Goal: Transaction & Acquisition: Borrow

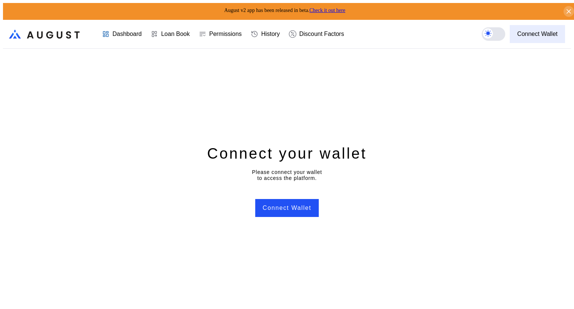
click at [547, 32] on div "Connect Wallet" at bounding box center [537, 34] width 40 height 7
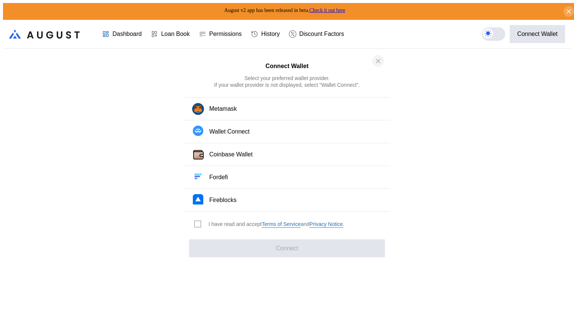
click at [378, 63] on icon "close modal" at bounding box center [378, 61] width 7 height 8
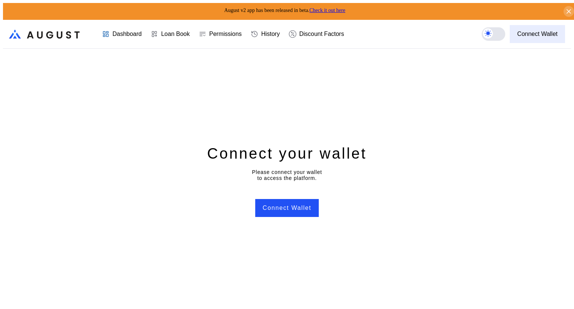
click at [541, 31] on div "Connect Wallet" at bounding box center [537, 34] width 40 height 7
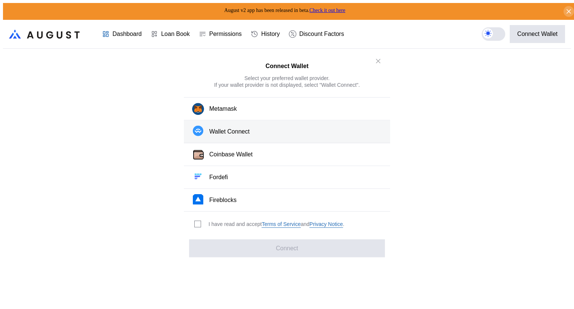
click at [277, 134] on button "Wallet Connect" at bounding box center [287, 131] width 206 height 23
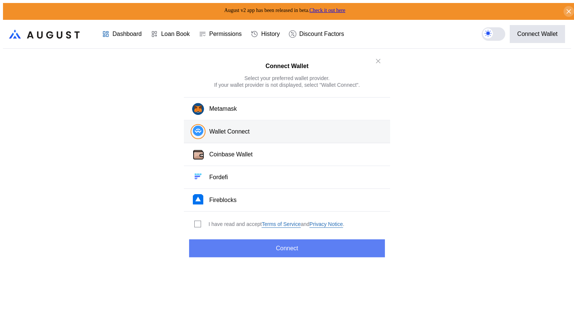
click at [280, 245] on button "Connect" at bounding box center [287, 248] width 196 height 18
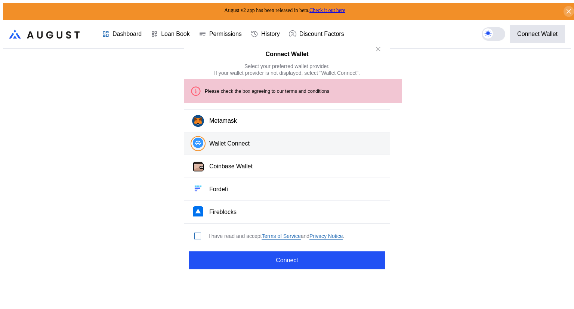
click at [196, 233] on span "modal" at bounding box center [198, 236] width 6 height 6
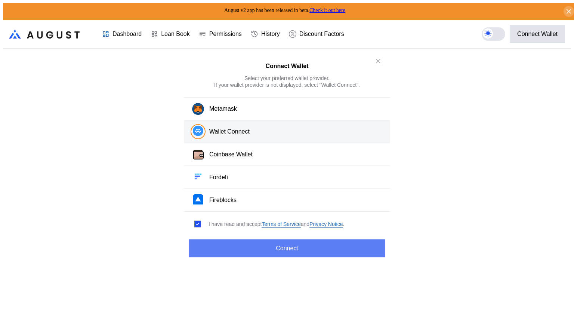
click at [276, 243] on button "Connect" at bounding box center [287, 248] width 196 height 18
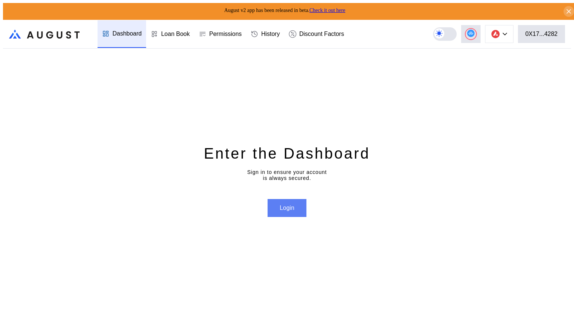
click at [283, 206] on button "Login" at bounding box center [287, 208] width 39 height 18
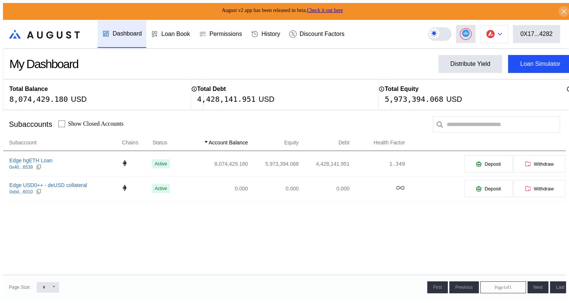
click at [504, 34] on button at bounding box center [494, 34] width 28 height 18
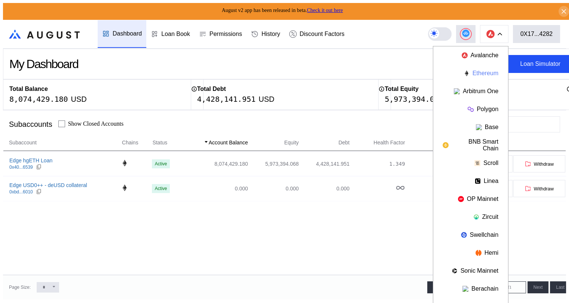
click at [479, 69] on button "Ethereum" at bounding box center [470, 73] width 75 height 18
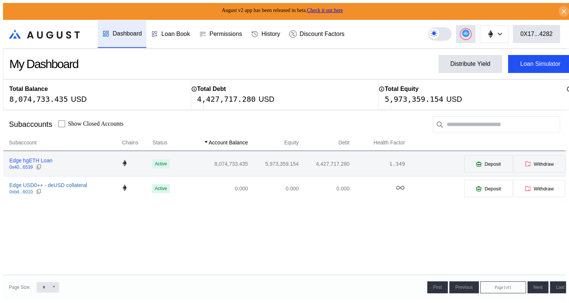
click at [24, 165] on div "0x40...6539" at bounding box center [21, 167] width 24 height 5
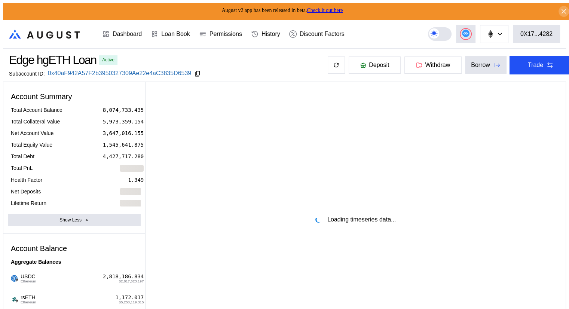
select select "*"
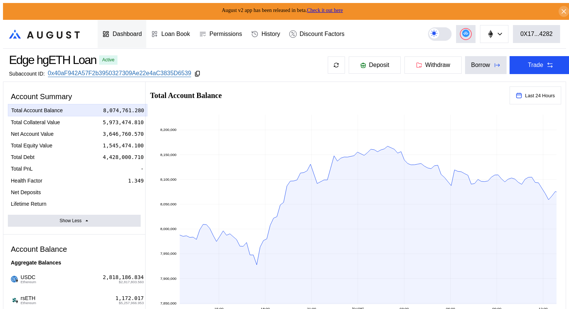
click at [118, 36] on div "Dashboard" at bounding box center [122, 34] width 49 height 28
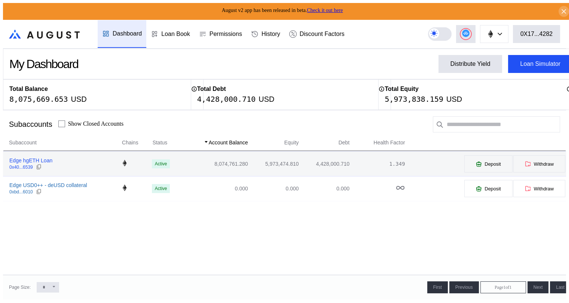
click at [25, 161] on div "Edge hgETH Loan" at bounding box center [30, 160] width 43 height 7
select select "*"
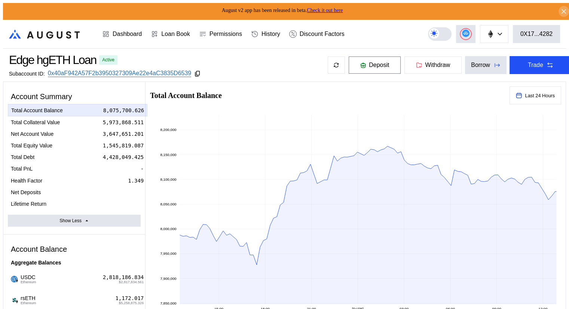
click at [369, 66] on span "Deposit" at bounding box center [379, 65] width 20 height 7
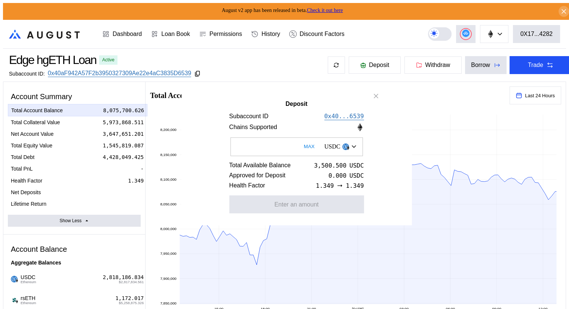
click at [301, 148] on button "MAX" at bounding box center [308, 146] width 15 height 17
type input "**********"
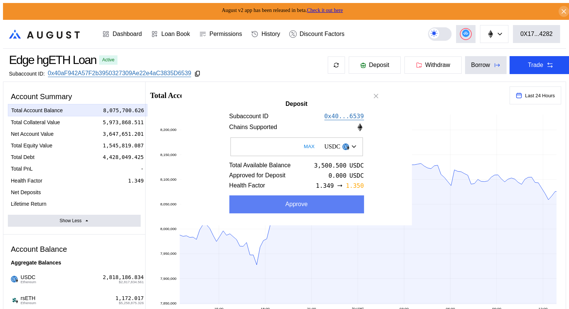
click at [279, 206] on button "Approve" at bounding box center [296, 204] width 135 height 18
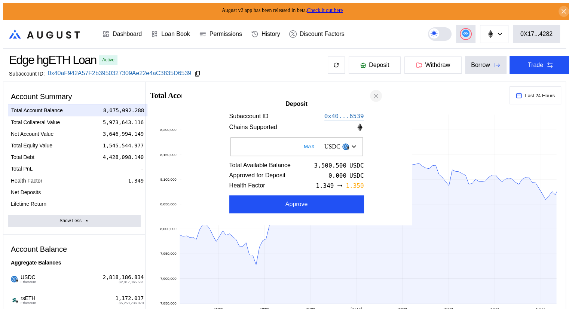
click at [374, 96] on icon "close modal" at bounding box center [376, 96] width 4 height 4
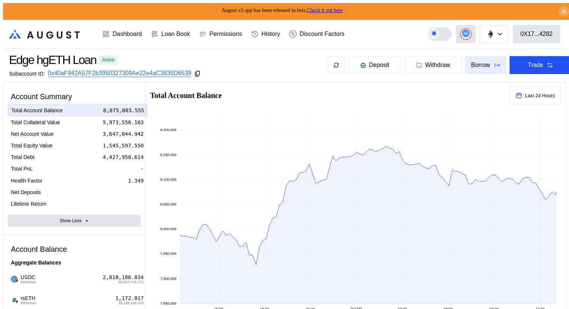
click at [475, 65] on div "Borrow" at bounding box center [480, 65] width 19 height 7
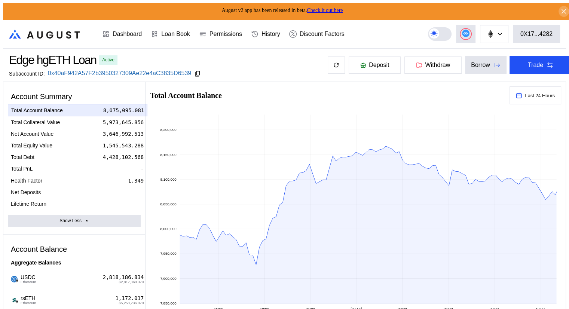
type input "**********"
click at [360, 62] on icon at bounding box center [363, 65] width 6 height 6
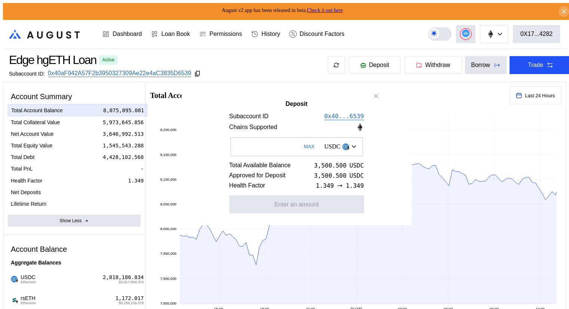
click at [282, 144] on input "Deposit" at bounding box center [296, 146] width 132 height 19
click at [301, 147] on button "MAX" at bounding box center [308, 146] width 15 height 17
type input "**********"
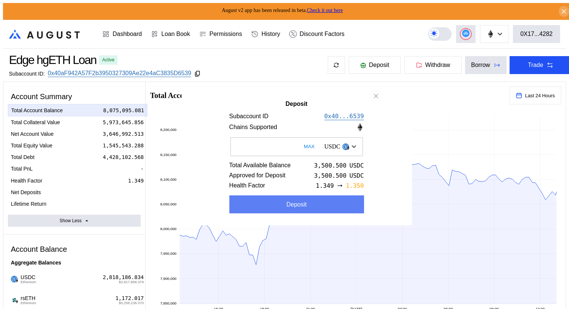
click at [286, 204] on div "Deposit" at bounding box center [296, 204] width 20 height 7
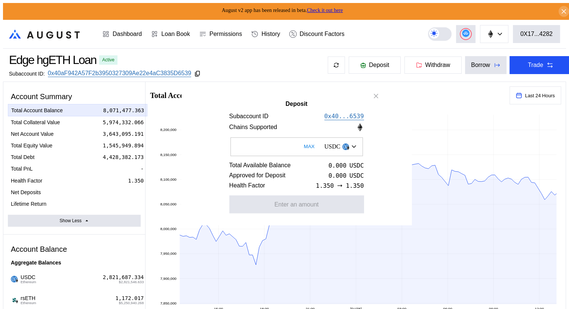
click at [375, 94] on icon "close modal" at bounding box center [376, 96] width 4 height 4
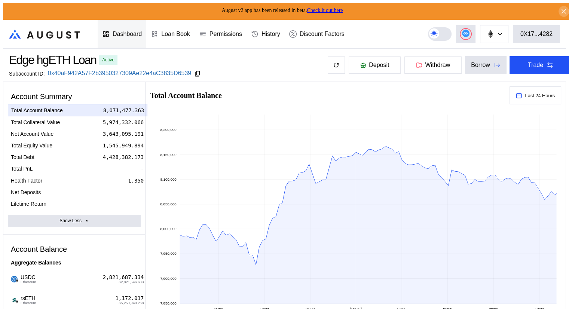
click at [132, 31] on div "Dashboard" at bounding box center [127, 34] width 29 height 7
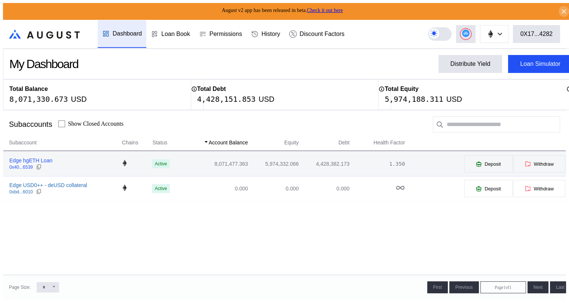
click at [22, 159] on div "Edge hgETH Loan" at bounding box center [30, 160] width 43 height 7
select select "*"
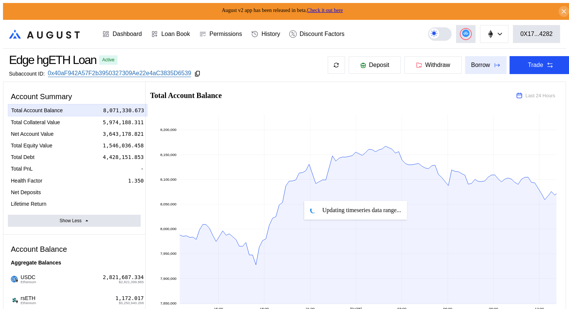
click at [479, 62] on div "Borrow" at bounding box center [480, 65] width 19 height 7
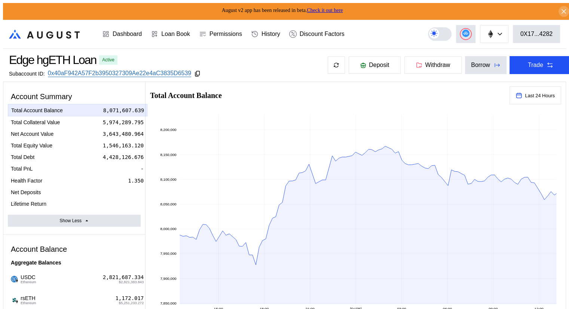
type input "**********"
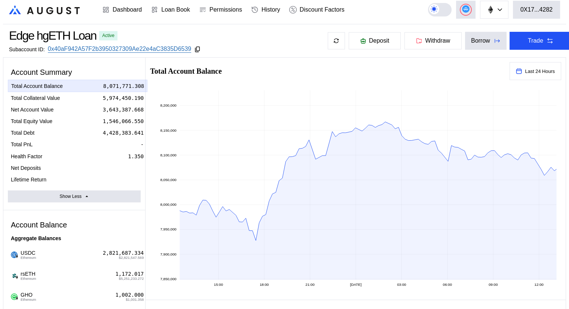
scroll to position [37, 0]
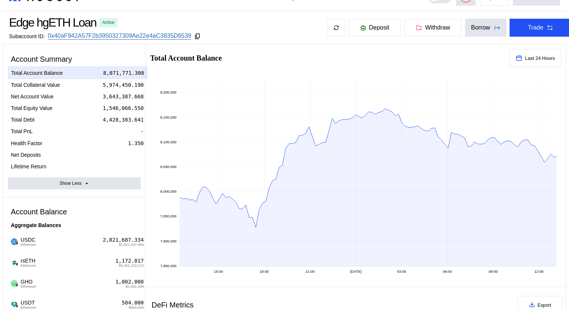
click at [478, 25] on div "Borrow" at bounding box center [480, 27] width 19 height 7
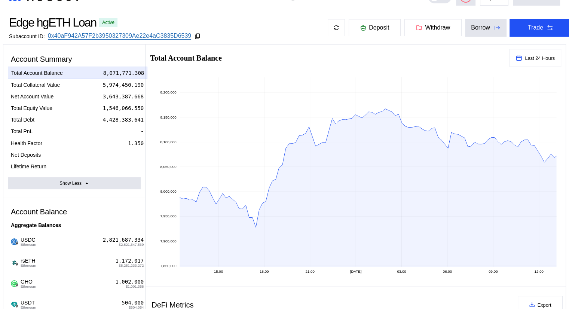
type input "**********"
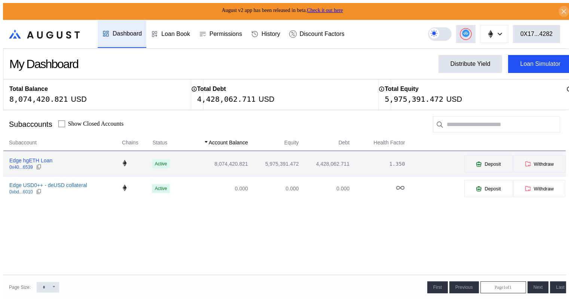
click at [26, 161] on div "Edge hgETH Loan" at bounding box center [30, 160] width 43 height 7
select select "*"
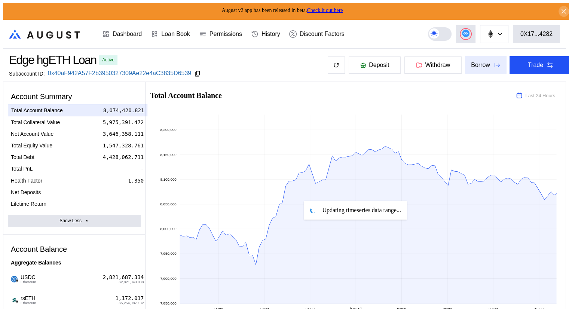
click at [471, 62] on div "Borrow" at bounding box center [480, 65] width 19 height 7
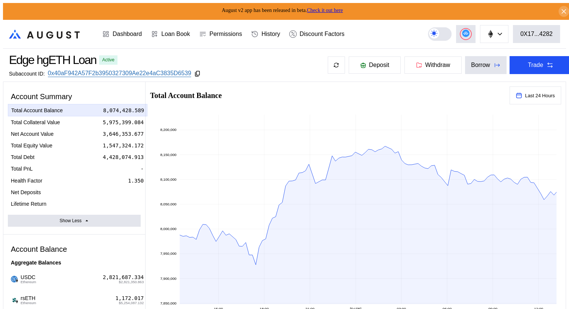
type input "**********"
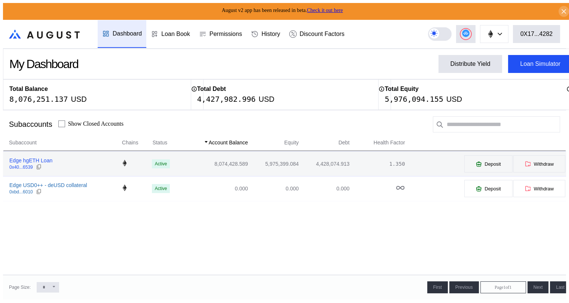
click at [18, 162] on div "Edge hgETH Loan" at bounding box center [30, 160] width 43 height 7
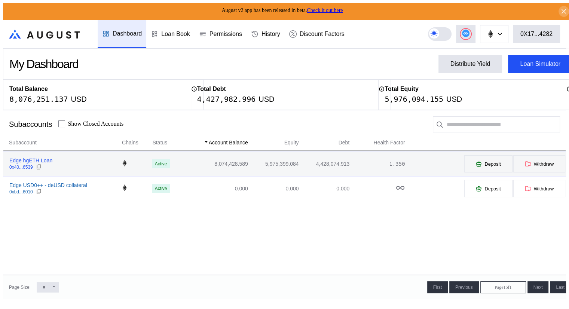
select select "*"
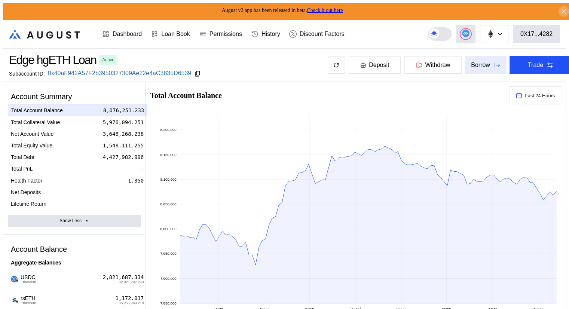
click at [473, 64] on div "Borrow" at bounding box center [480, 65] width 19 height 7
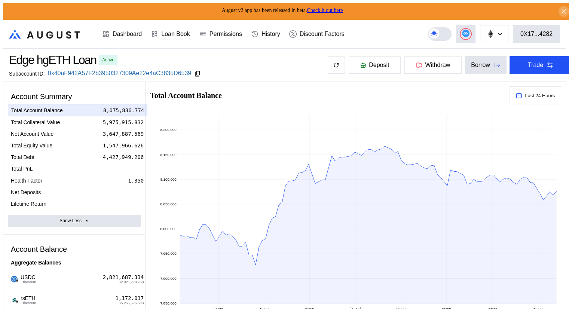
type input "**********"
click at [542, 32] on div "0X17...4282" at bounding box center [536, 34] width 32 height 7
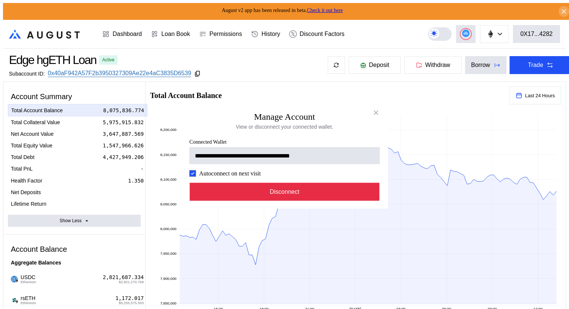
click at [279, 194] on button "Disconnect" at bounding box center [285, 192] width 190 height 18
